Goal: Task Accomplishment & Management: Use online tool/utility

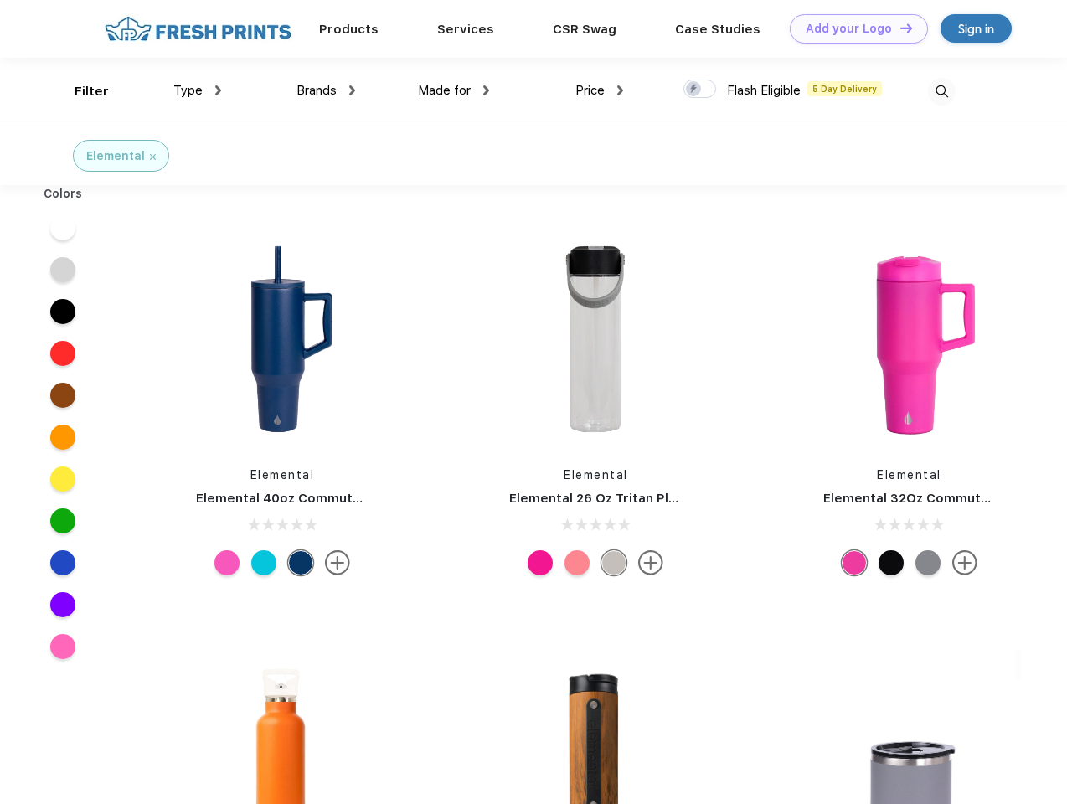
scroll to position [1, 0]
click at [852, 28] on link "Add your Logo Design Tool" at bounding box center [859, 28] width 138 height 29
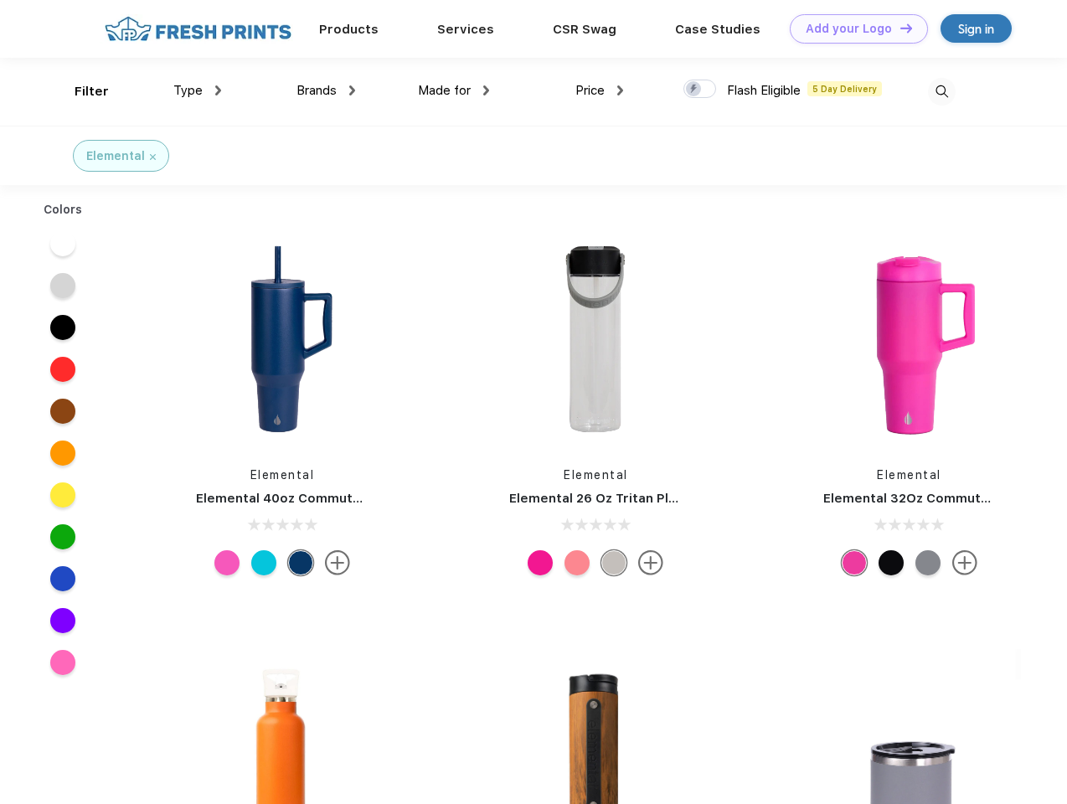
click at [0, 0] on div "Design Tool" at bounding box center [0, 0] width 0 height 0
click at [898, 28] on link "Add your Logo Design Tool" at bounding box center [859, 28] width 138 height 29
click at [80, 91] on div "Filter" at bounding box center [92, 91] width 34 height 19
click at [198, 90] on span "Type" at bounding box center [187, 90] width 29 height 15
click at [326, 90] on span "Brands" at bounding box center [316, 90] width 40 height 15
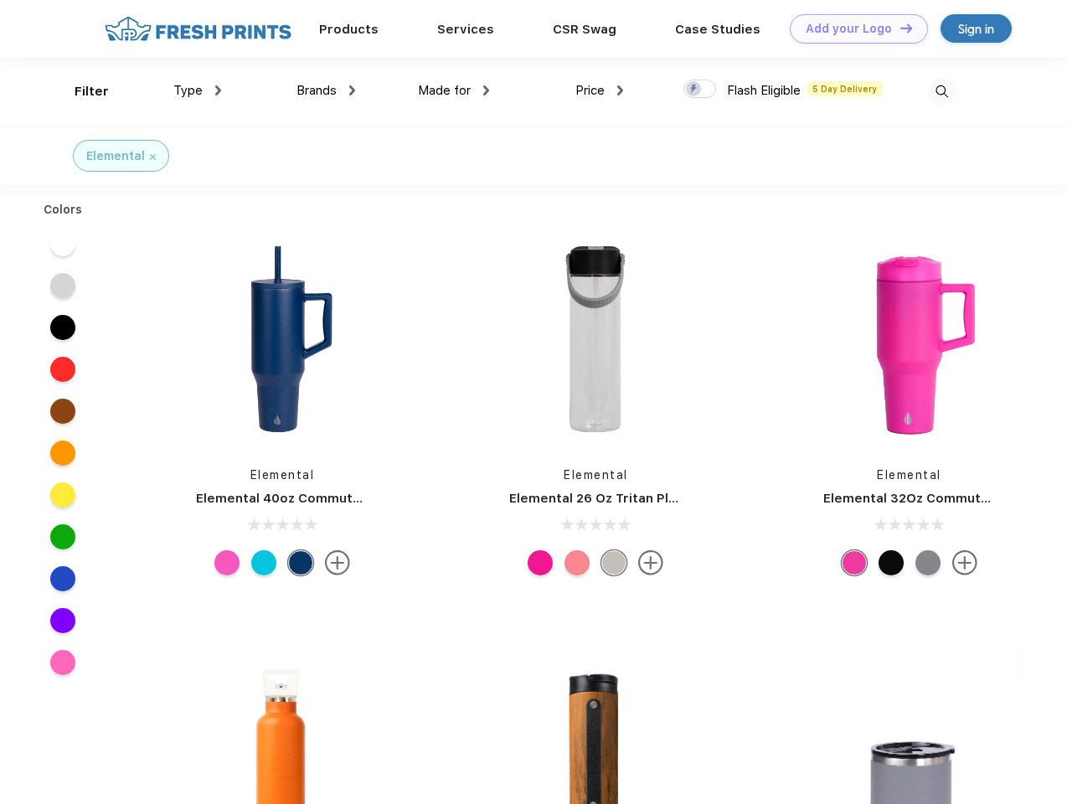
click at [454, 90] on span "Made for" at bounding box center [444, 90] width 53 height 15
click at [599, 90] on span "Price" at bounding box center [589, 90] width 29 height 15
click at [700, 90] on div at bounding box center [699, 89] width 33 height 18
click at [694, 90] on input "checkbox" at bounding box center [688, 84] width 11 height 11
click at [941, 91] on img at bounding box center [942, 92] width 28 height 28
